Goal: Find specific page/section: Find specific page/section

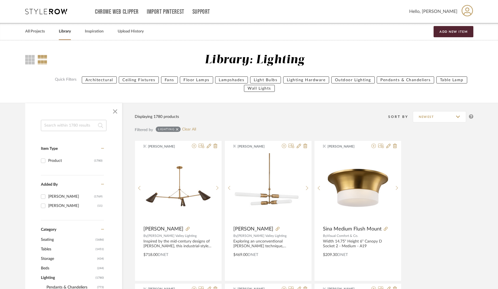
click at [66, 28] on link "Library" at bounding box center [65, 32] width 12 height 8
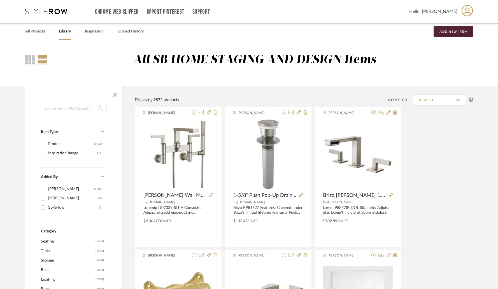
click at [77, 108] on input at bounding box center [74, 108] width 66 height 11
paste input "SHU2114WH"
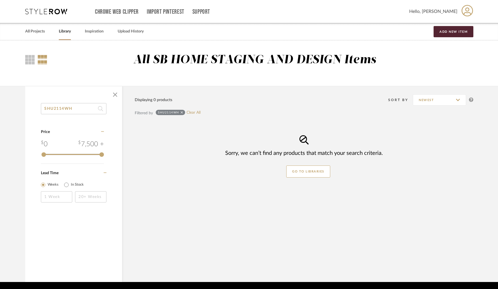
type input "SHU2114WH"
click at [116, 93] on span "button" at bounding box center [114, 94] width 13 height 13
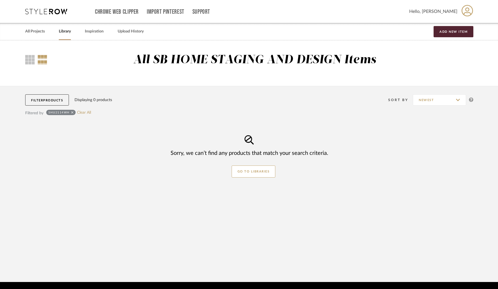
click at [72, 112] on icon at bounding box center [72, 112] width 3 height 3
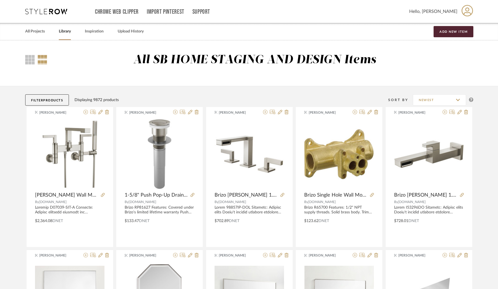
click at [63, 99] on span "Products" at bounding box center [53, 100] width 20 height 3
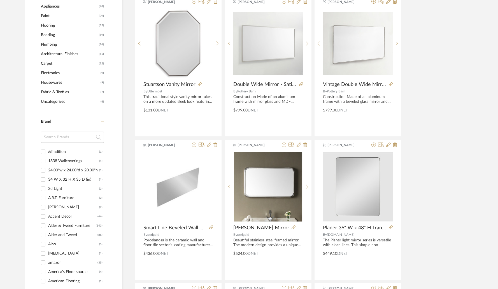
scroll to position [397, 0]
click at [73, 139] on input at bounding box center [72, 136] width 63 height 11
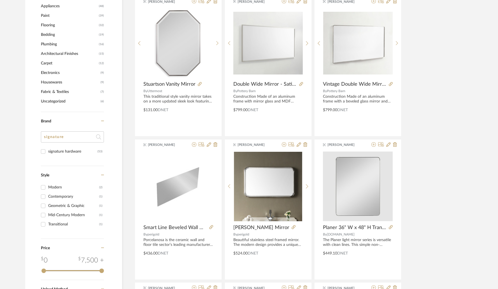
type input "signature"
click at [64, 150] on div "signature hardware" at bounding box center [72, 151] width 49 height 9
click at [48, 150] on input "signature hardware (53)" at bounding box center [43, 151] width 9 height 9
checkbox input "true"
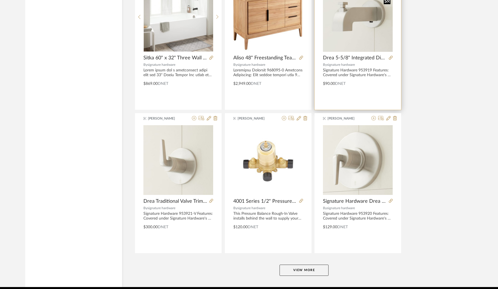
scroll to position [1610, 0]
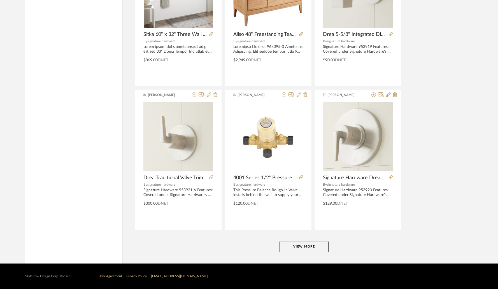
click at [306, 247] on button "View More" at bounding box center [304, 246] width 49 height 11
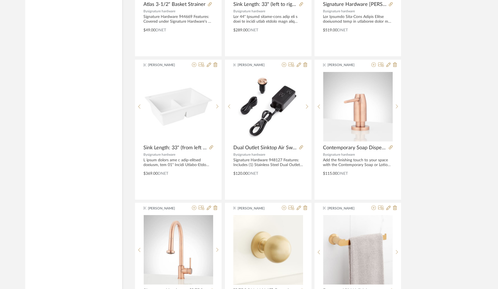
scroll to position [481, 0]
